Goal: Information Seeking & Learning: Learn about a topic

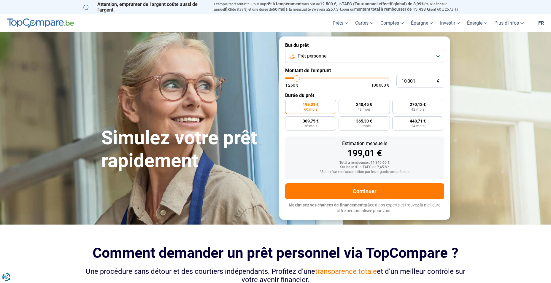
type input "9 750"
type input "9750"
type input "10 000"
type input "10000"
type input "10 250"
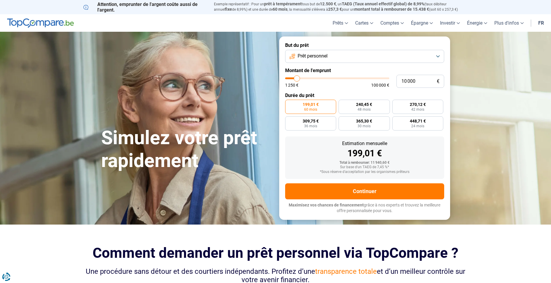
type input "10250"
type input "11 500"
type input "11500"
type input "12 750"
type input "12750"
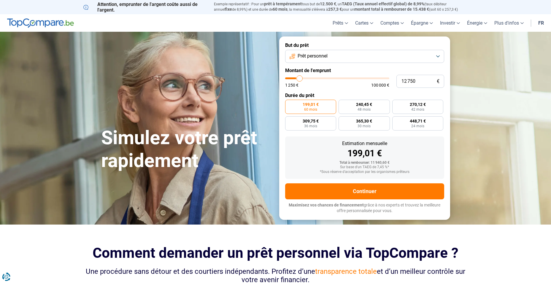
type input "14 500"
type input "14500"
type input "15 750"
type input "15750"
type input "17 000"
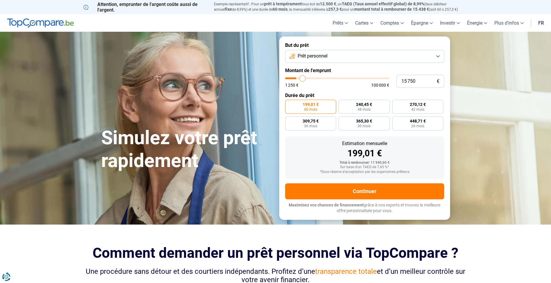
type input "17000"
type input "18 000"
type input "18000"
type input "19 750"
type input "19750"
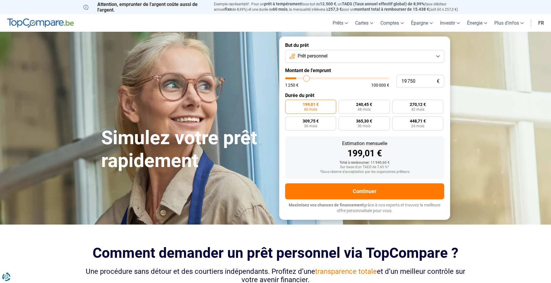
type input "20 000"
type input "20000"
type input "20 750"
type input "20750"
type input "21 250"
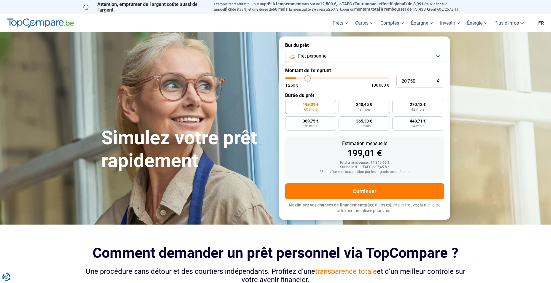
type input "21250"
type input "21 750"
type input "21750"
type input "22 750"
type input "22750"
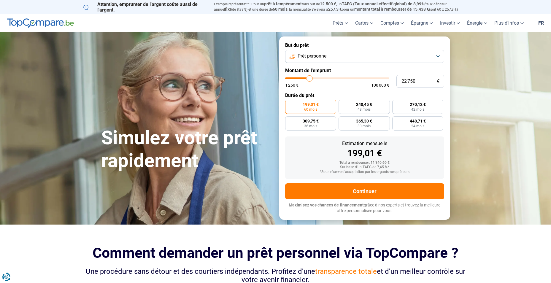
type input "23 500"
type input "23500"
type input "24 500"
type input "24500"
type input "25 250"
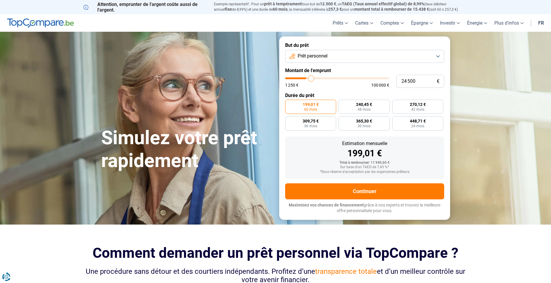
type input "25250"
type input "26 500"
type input "26500"
type input "27 250"
type input "27250"
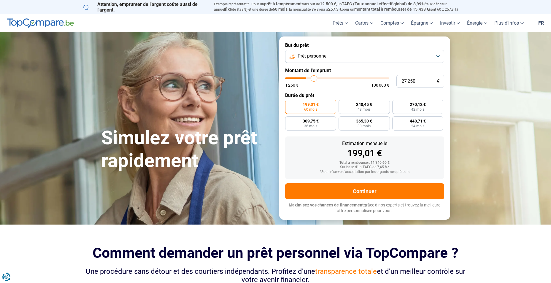
type input "27 750"
type input "27750"
type input "29 000"
type input "29000"
type input "29 500"
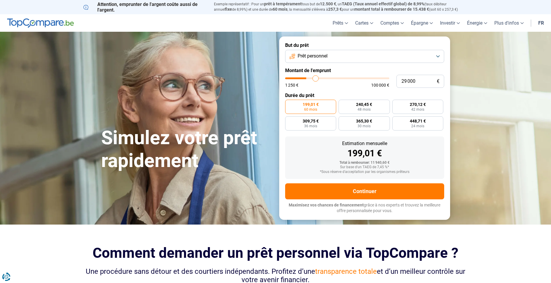
type input "29500"
type input "30 250"
type input "30250"
type input "30 500"
type input "30500"
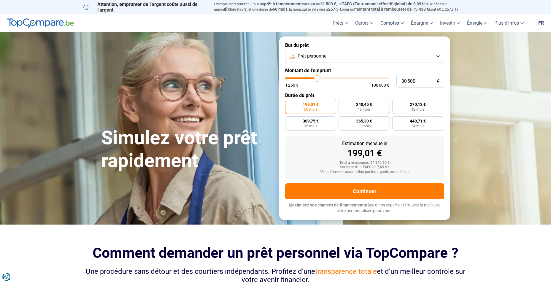
type input "30 750"
type input "30750"
type input "31 000"
type input "31000"
type input "31 250"
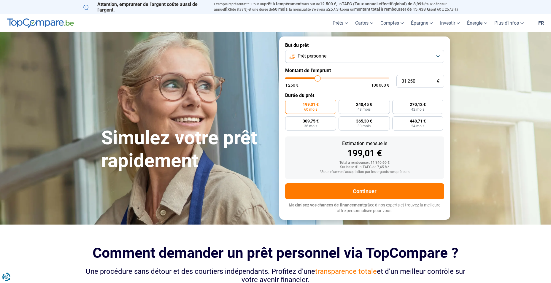
type input "31250"
type input "31 750"
type input "31750"
type input "32 000"
type input "32000"
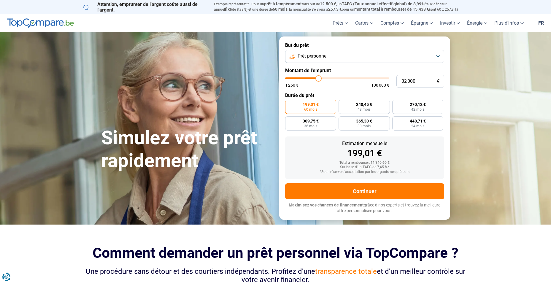
type input "32 500"
type input "32500"
type input "32 750"
type input "32750"
type input "33 250"
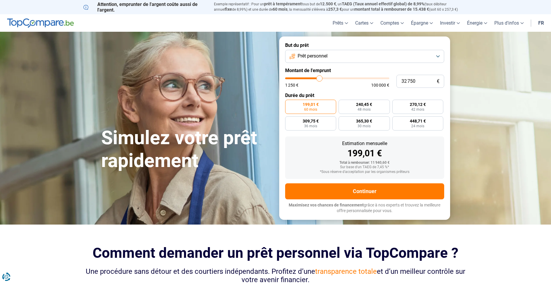
type input "33250"
type input "33 500"
type input "33500"
type input "33 750"
type input "33750"
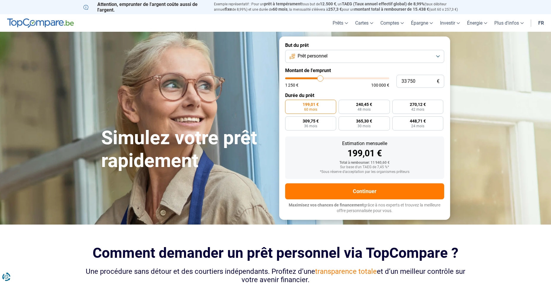
type input "34 250"
type input "34250"
type input "34 750"
type input "34750"
type input "35 250"
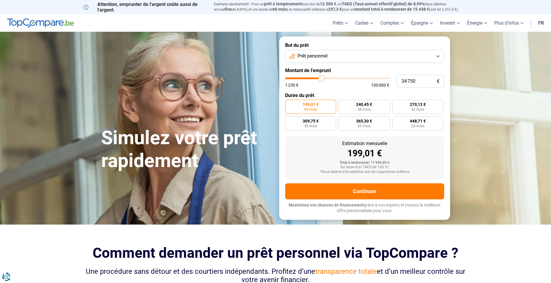
type input "35250"
type input "35 750"
type input "35750"
type input "36 250"
type input "36250"
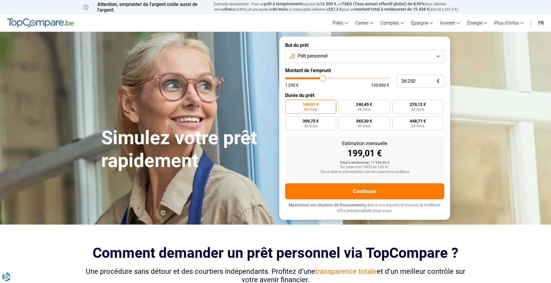
type input "36 500"
type input "36500"
type input "36 750"
type input "36750"
type input "37 000"
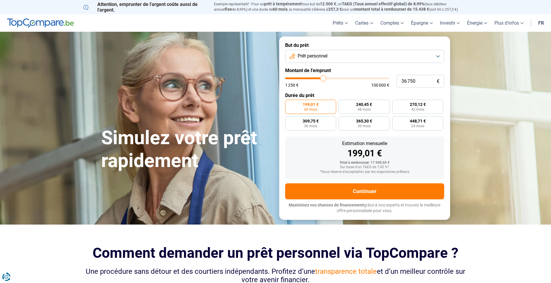
type input "37000"
type input "37 250"
type input "37250"
type input "38 000"
type input "38000"
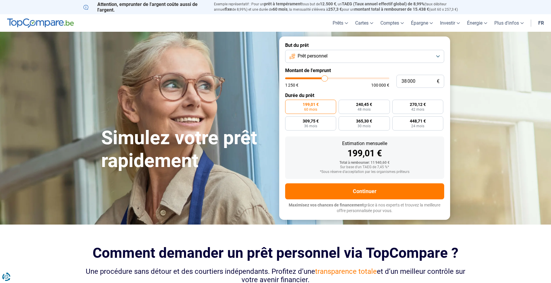
type input "38 250"
type input "38250"
type input "38 500"
type input "38500"
type input "39 250"
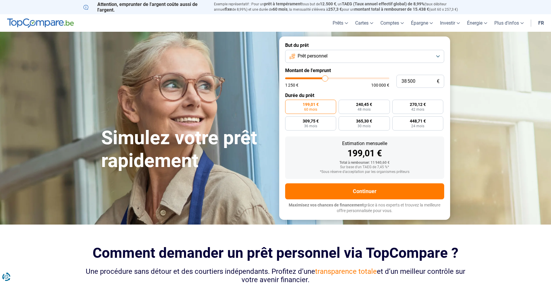
type input "39250"
type input "39 500"
type input "39500"
type input "40 000"
type input "40000"
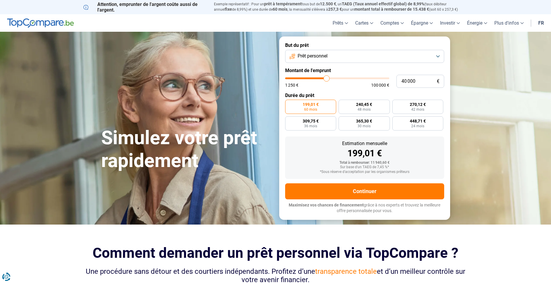
type input "40 250"
type input "40250"
type input "40 750"
type input "40750"
type input "40 250"
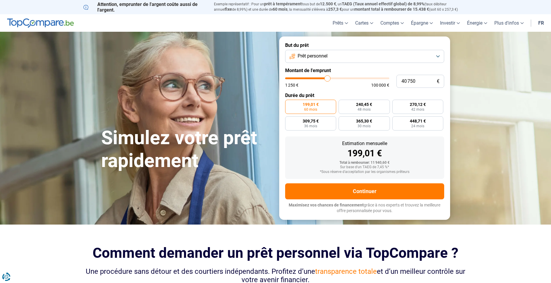
type input "40250"
type input "40 000"
type input "40000"
type input "39 500"
drag, startPoint x: 297, startPoint y: 79, endPoint x: 326, endPoint y: 75, distance: 29.9
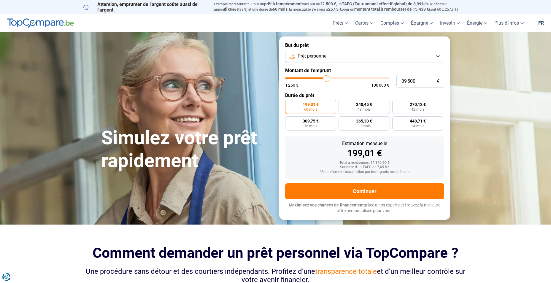
type input "39500"
click at [326, 78] on input "range" at bounding box center [337, 79] width 104 height 2
radio input "false"
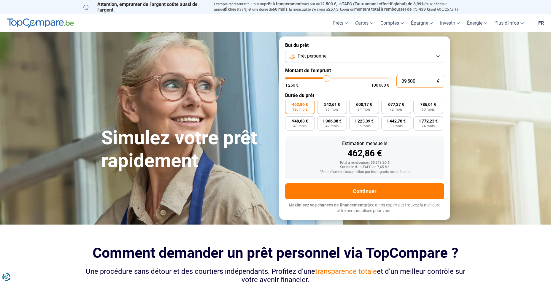
drag, startPoint x: 419, startPoint y: 80, endPoint x: 391, endPoint y: 80, distance: 27.9
click at [391, 80] on div "39 500 € 1 250 € 100 000 €" at bounding box center [364, 81] width 159 height 13
type input "4"
type input "1250"
type input "40"
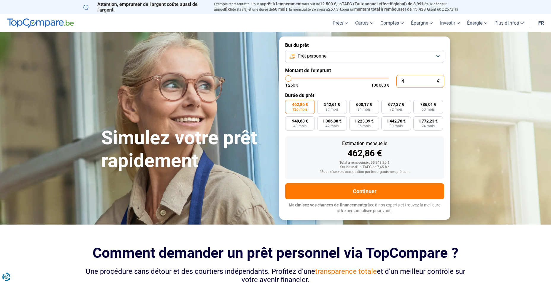
type input "1250"
type input "400"
type input "1250"
type input "4 000"
type input "4000"
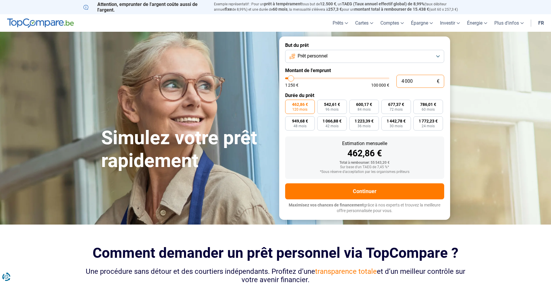
type input "40 000"
type input "40000"
type input "40 000"
click at [439, 57] on button "Prêt personnel" at bounding box center [364, 56] width 159 height 13
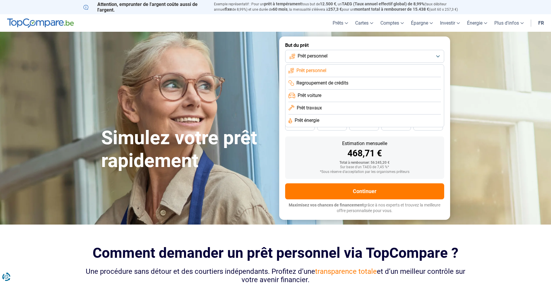
click at [310, 107] on span "Prêt travaux" at bounding box center [309, 108] width 25 height 7
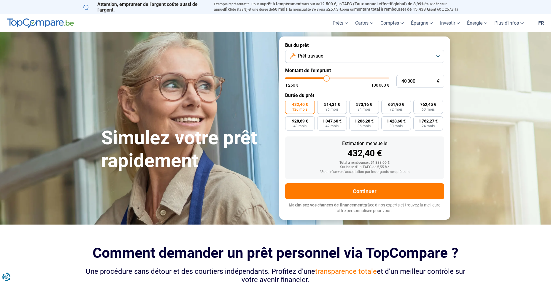
click at [437, 56] on button "Prêt travaux" at bounding box center [364, 56] width 159 height 13
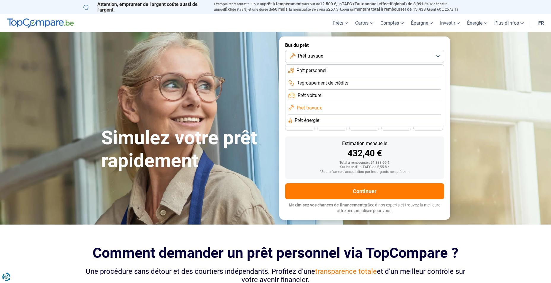
click at [314, 70] on span "Prêt personnel" at bounding box center [312, 70] width 30 height 7
